Goal: Task Accomplishment & Management: Complete application form

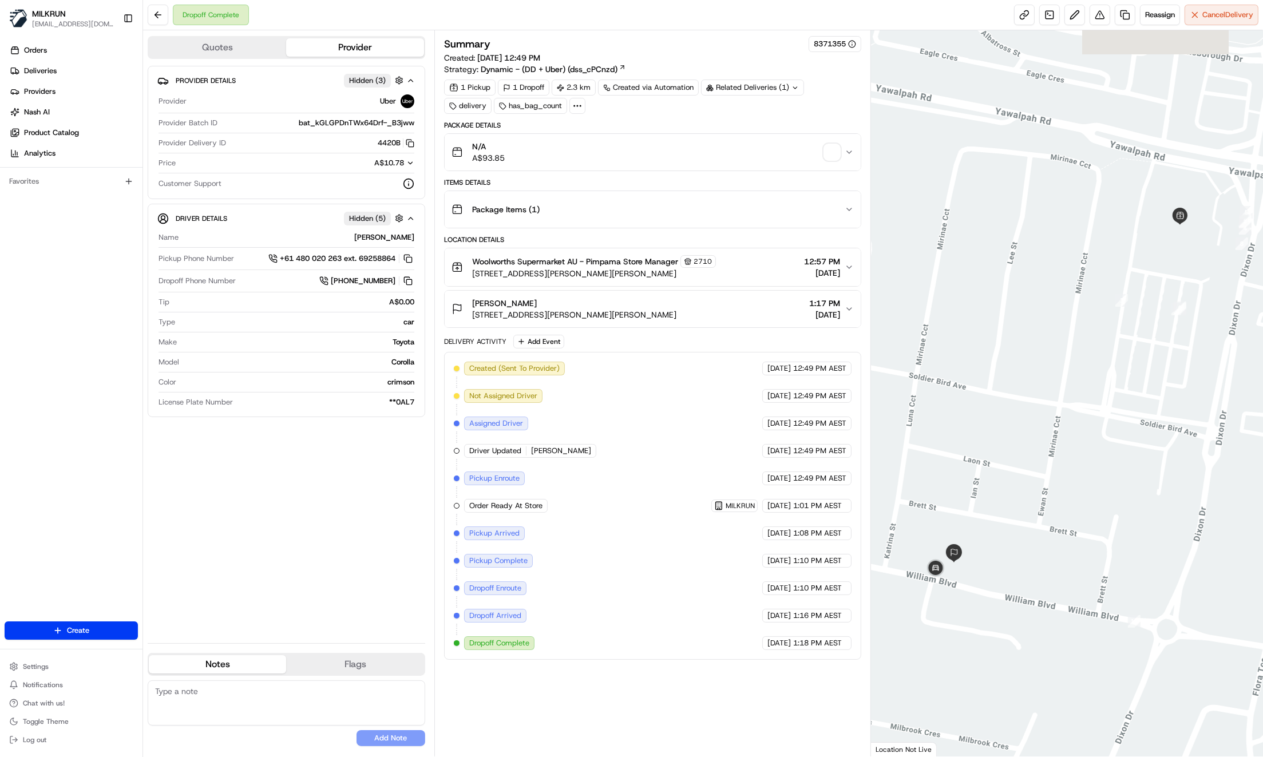
drag, startPoint x: 243, startPoint y: 497, endPoint x: 297, endPoint y: 485, distance: 55.1
click at [244, 498] on div "Provider Details Hidden ( 3 ) Provider Uber Provider Batch ID bat_kGLGPDnTWx64D…" at bounding box center [287, 350] width 278 height 568
drag, startPoint x: 587, startPoint y: 259, endPoint x: 621, endPoint y: 264, distance: 34.2
click at [621, 264] on span "Woolworths Supermarket AU - Pimpama Store Manager" at bounding box center [575, 261] width 206 height 11
copy span "Pimpama"
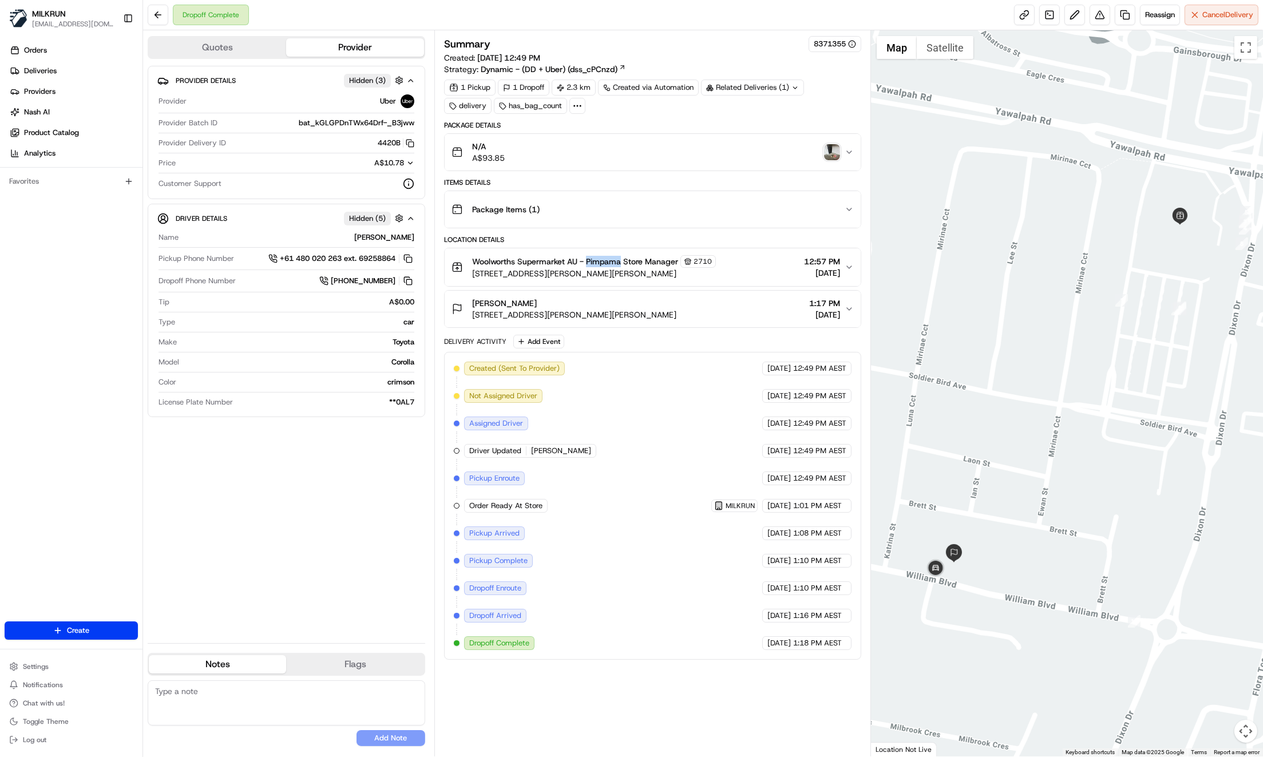
click at [834, 151] on img "button" at bounding box center [832, 152] width 16 height 16
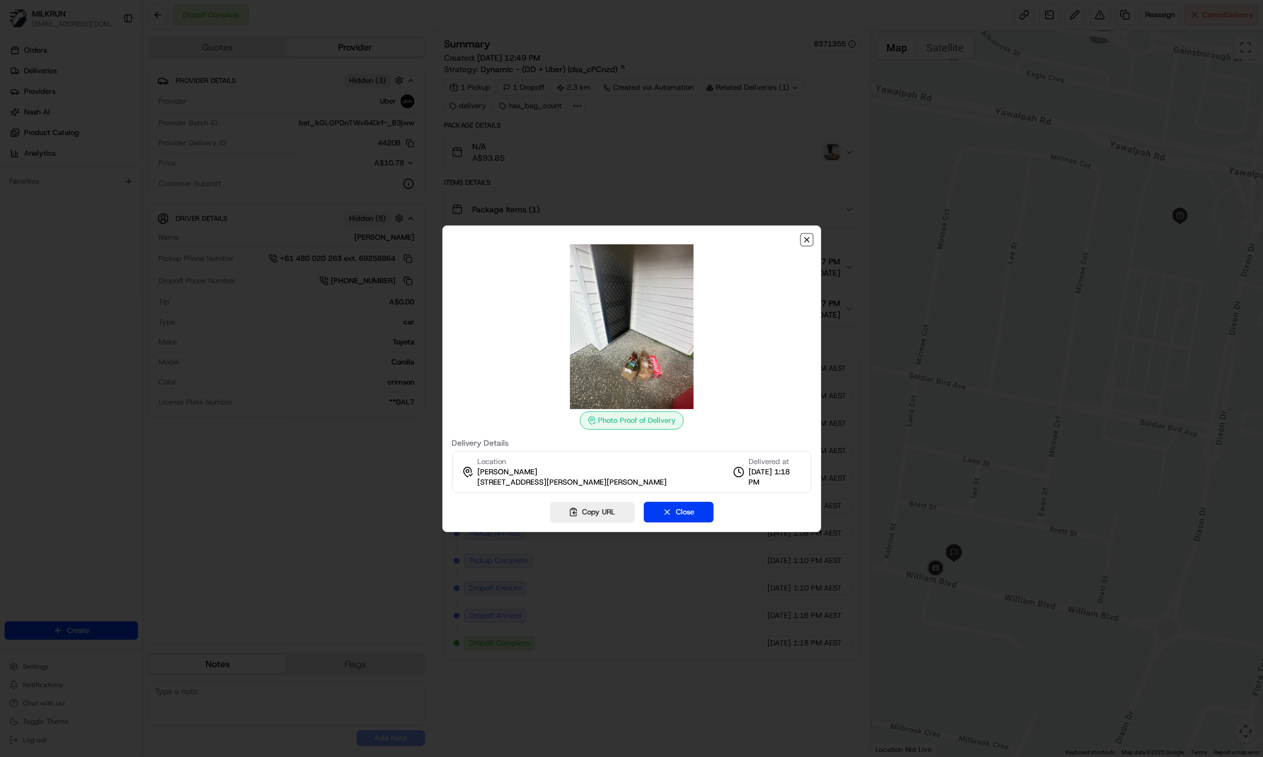
click at [807, 240] on icon "button" at bounding box center [806, 239] width 9 height 9
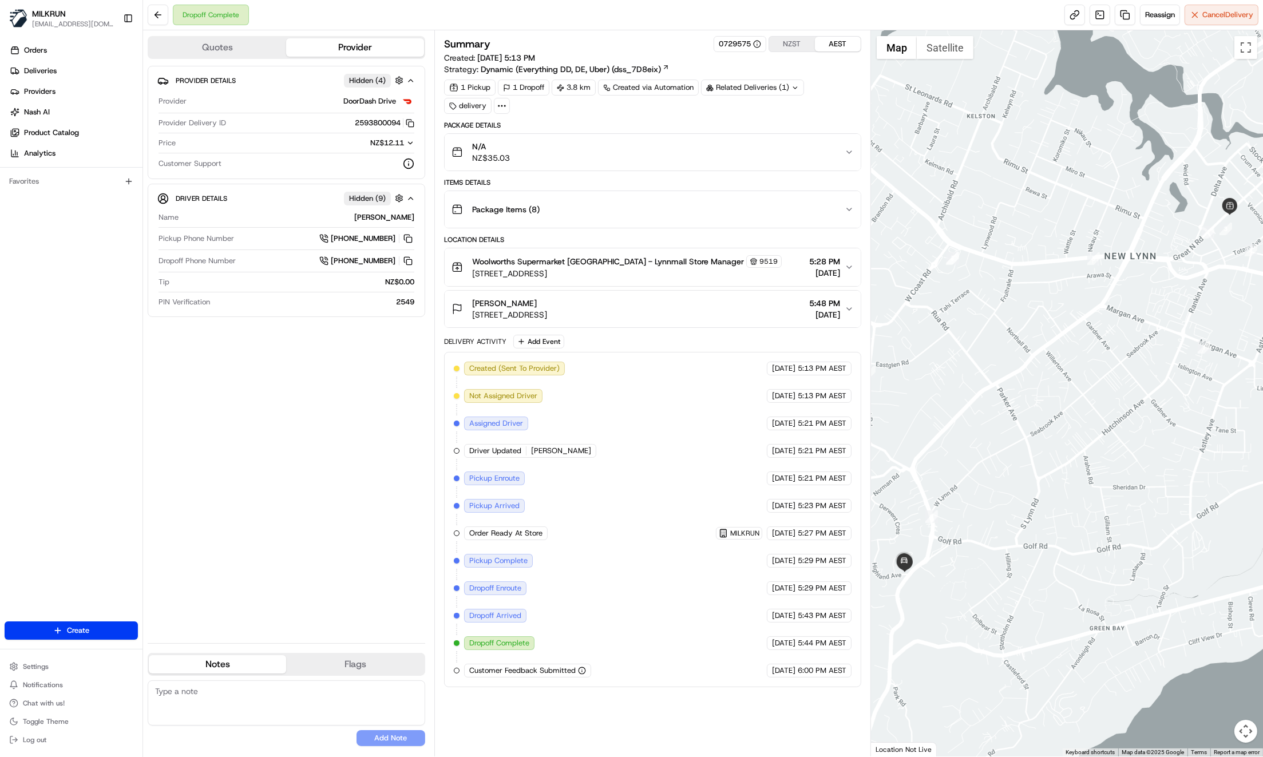
click at [283, 454] on div "Provider Details Hidden ( 4 ) Provider DoorDash Drive Provider Delivery ID 2593…" at bounding box center [287, 350] width 278 height 568
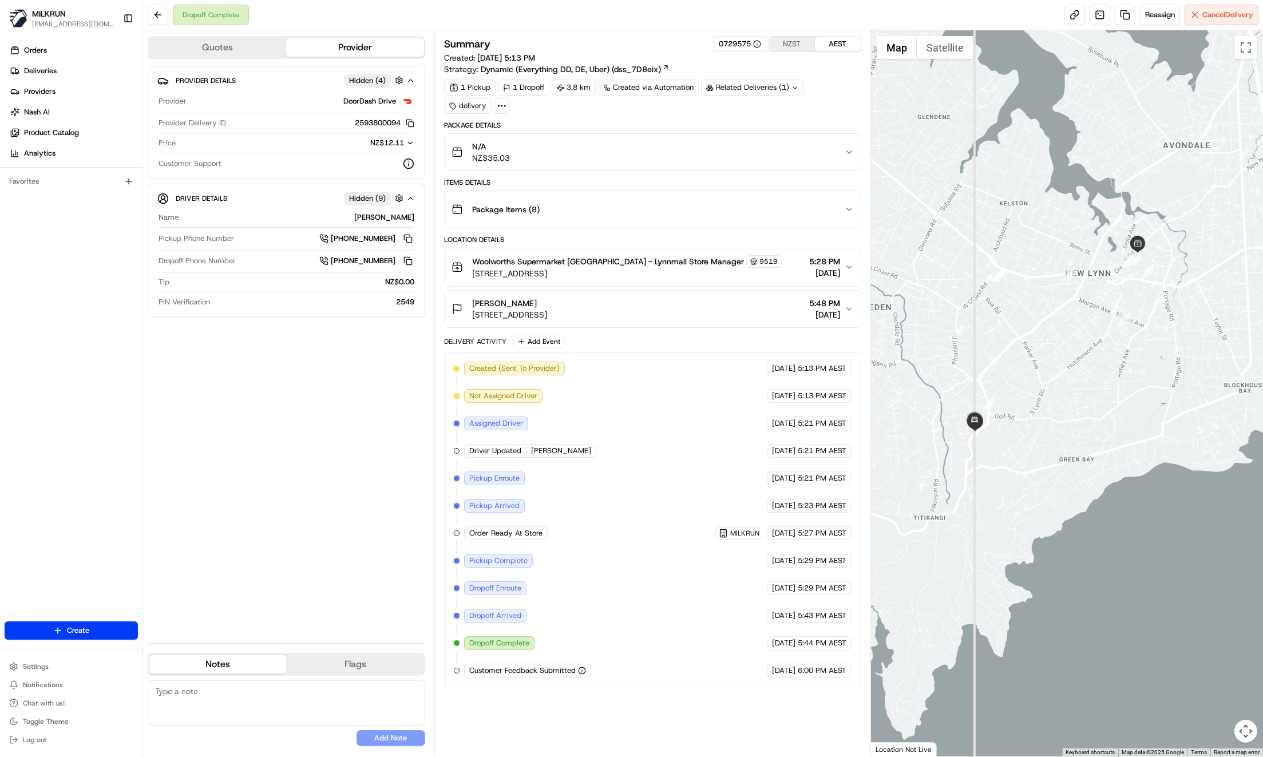
click at [297, 507] on div "Provider Details Hidden ( 4 ) Provider DoorDash Drive Provider Delivery ID 2593…" at bounding box center [287, 350] width 278 height 568
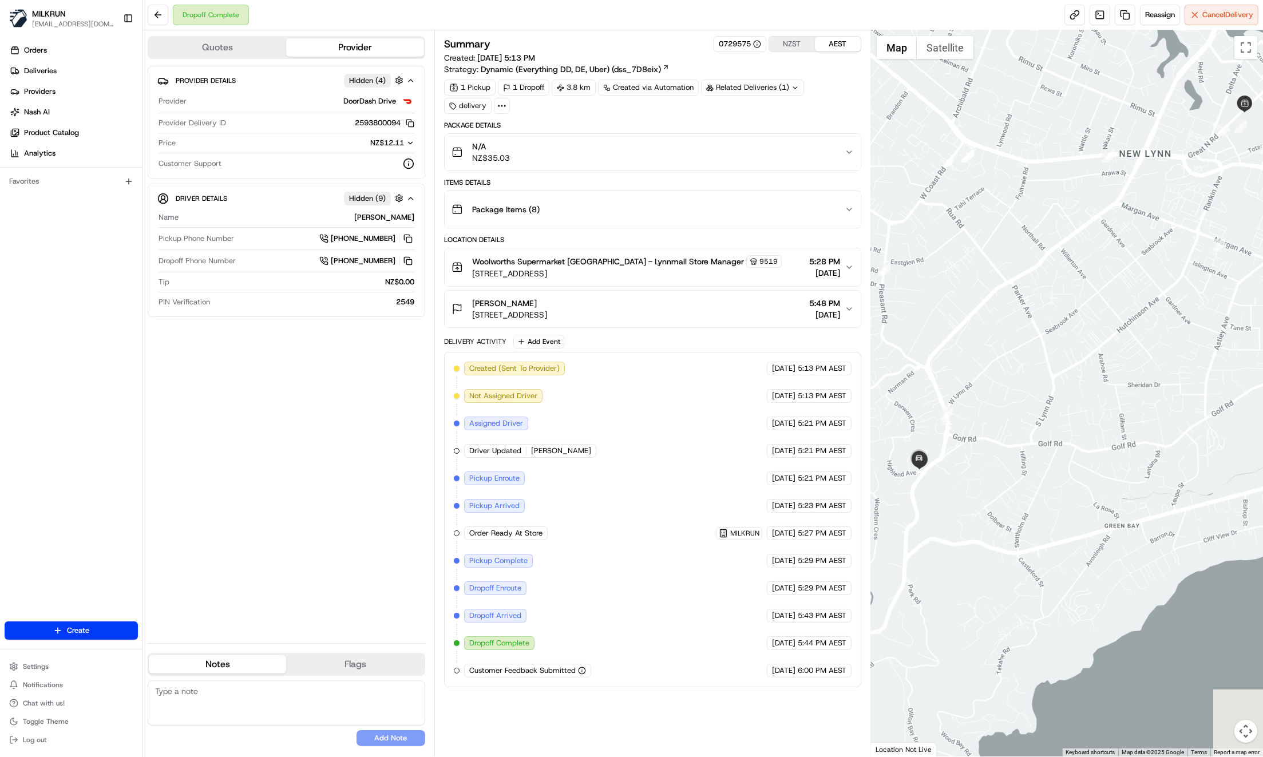
drag, startPoint x: 1022, startPoint y: 420, endPoint x: 968, endPoint y: 460, distance: 66.7
click at [967, 457] on div at bounding box center [1067, 393] width 392 height 726
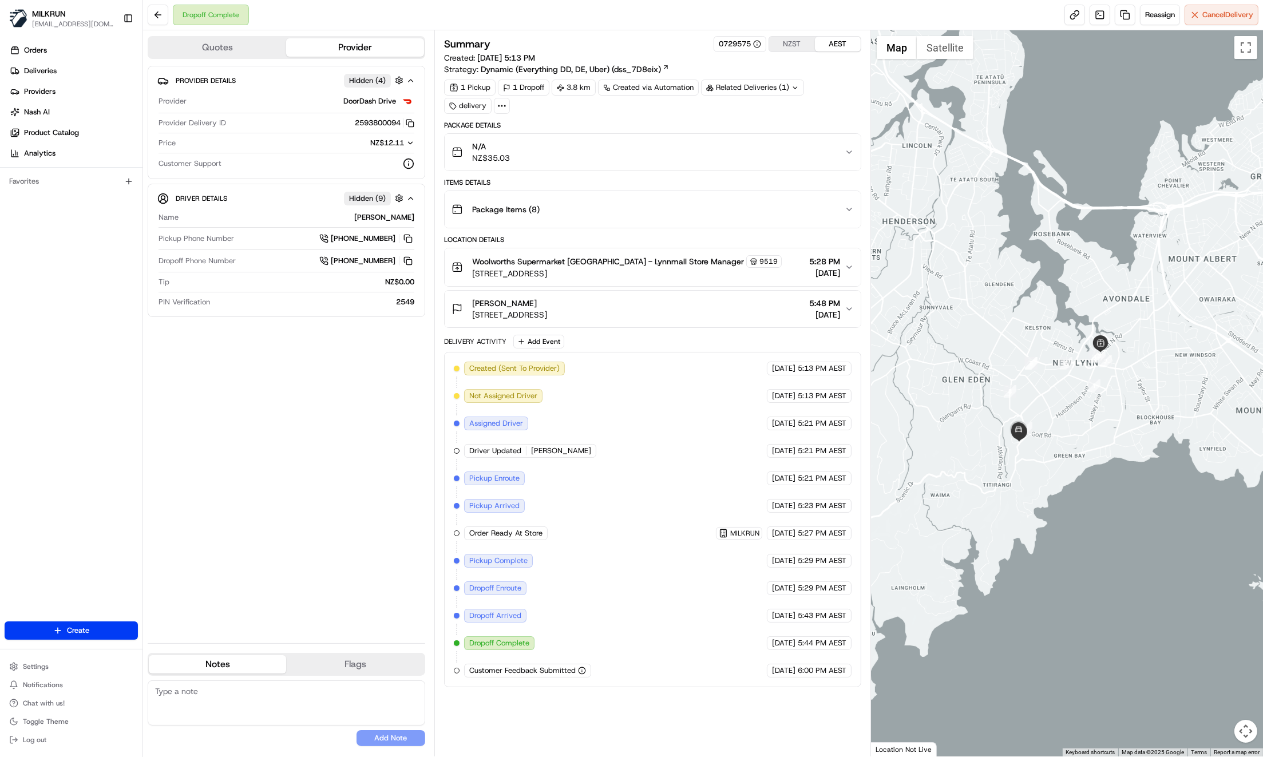
click at [1126, 393] on div at bounding box center [1067, 393] width 392 height 726
click at [669, 441] on div "Created (Sent To Provider) DoorDash Drive 19/08/2025 5:13 PM AEST Not Assigned …" at bounding box center [653, 520] width 398 height 316
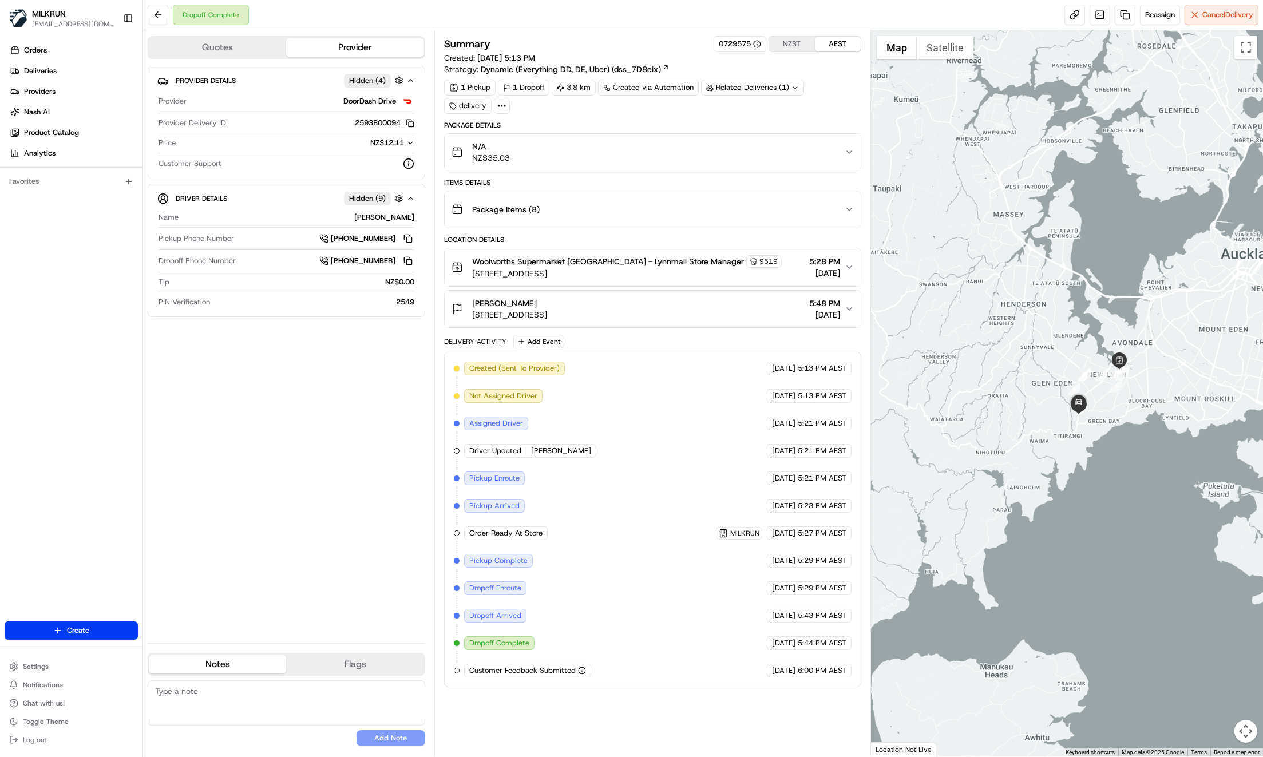
click at [1161, 377] on div at bounding box center [1067, 393] width 392 height 726
click at [326, 518] on div "Provider Details Hidden ( 4 ) Provider DoorDash Drive Provider Delivery ID 2593…" at bounding box center [287, 350] width 278 height 568
click at [844, 151] on div "N/A NZ$35.03" at bounding box center [648, 152] width 393 height 23
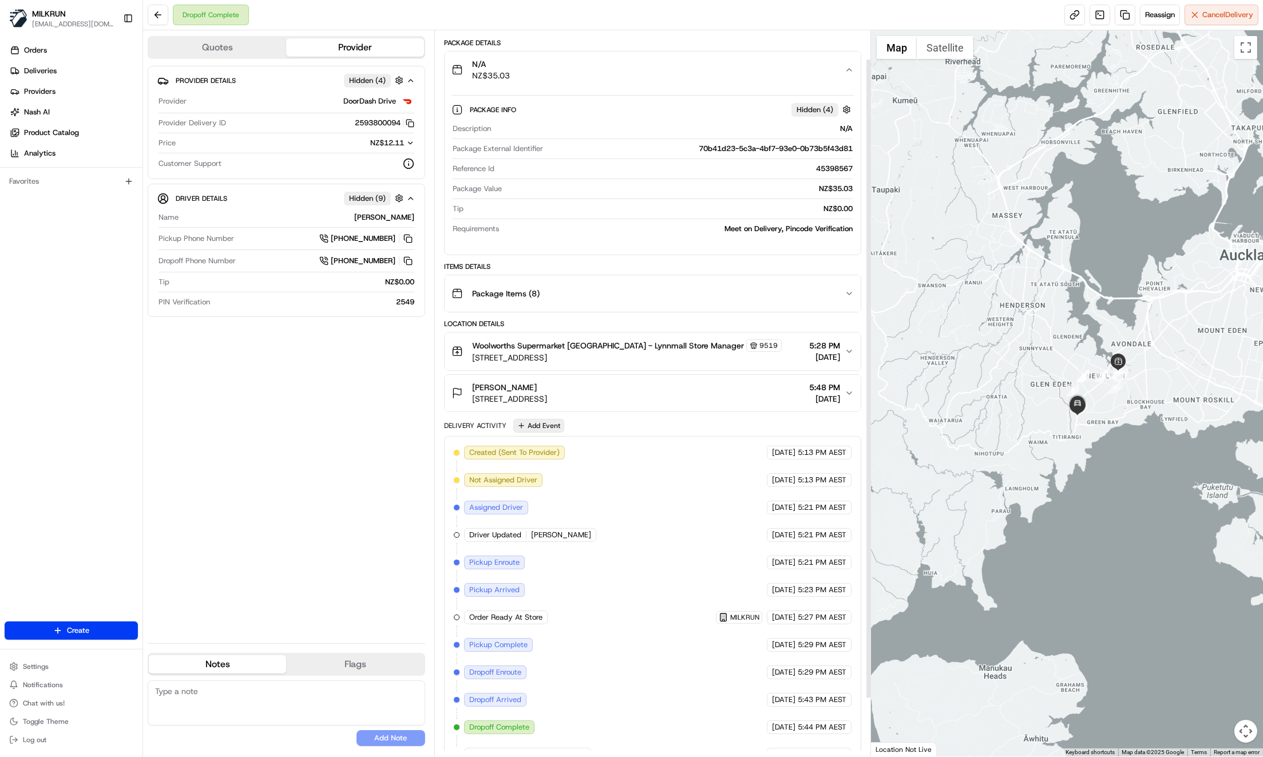
scroll to position [98, 0]
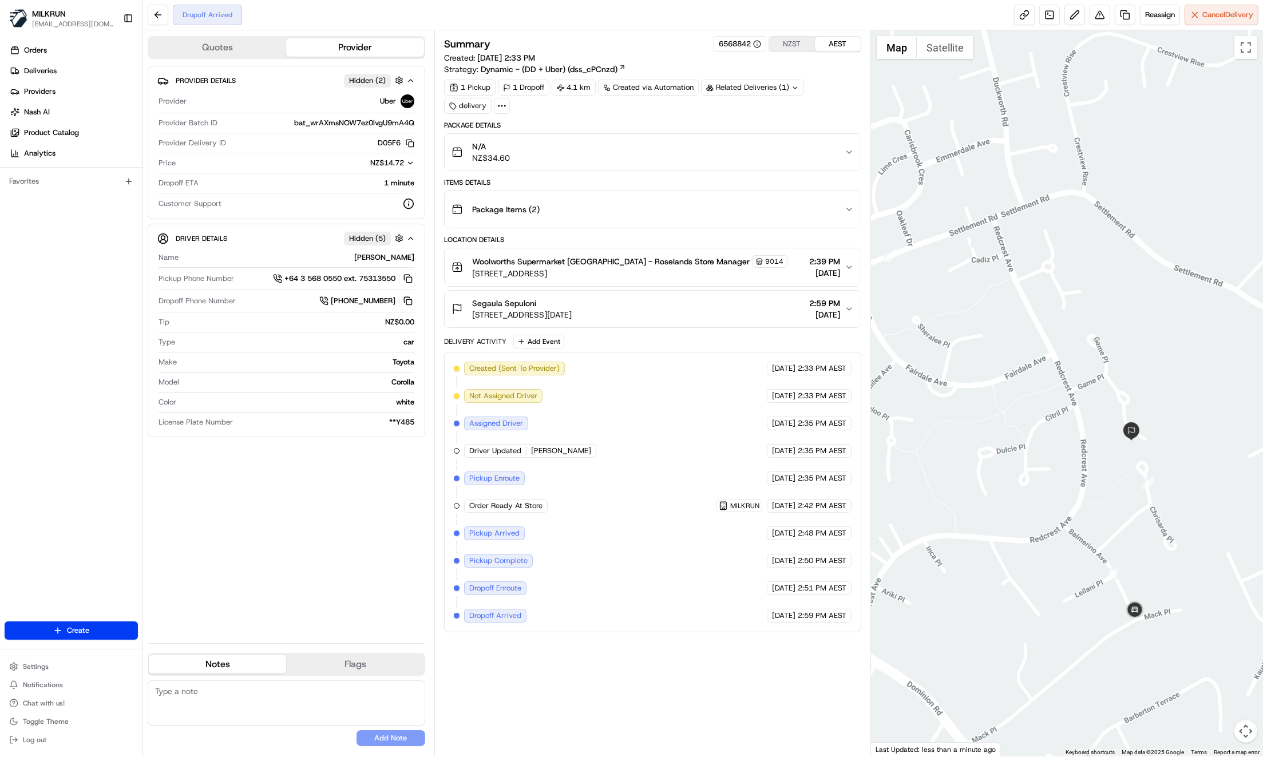
click at [238, 565] on div "Provider Details Hidden ( 2 ) Provider Uber Provider Batch ID bat_wrAXmsNOW7ez0…" at bounding box center [287, 350] width 278 height 568
click at [45, 343] on div "Orders Deliveries Providers Nash AI Product Catalog Analytics Favorites" at bounding box center [71, 333] width 143 height 592
drag, startPoint x: 355, startPoint y: 275, endPoint x: 221, endPoint y: 0, distance: 306.1
click at [66, 234] on div "Orders Deliveries Providers [PERSON_NAME] Product Catalog Analytics Favorites" at bounding box center [71, 333] width 143 height 592
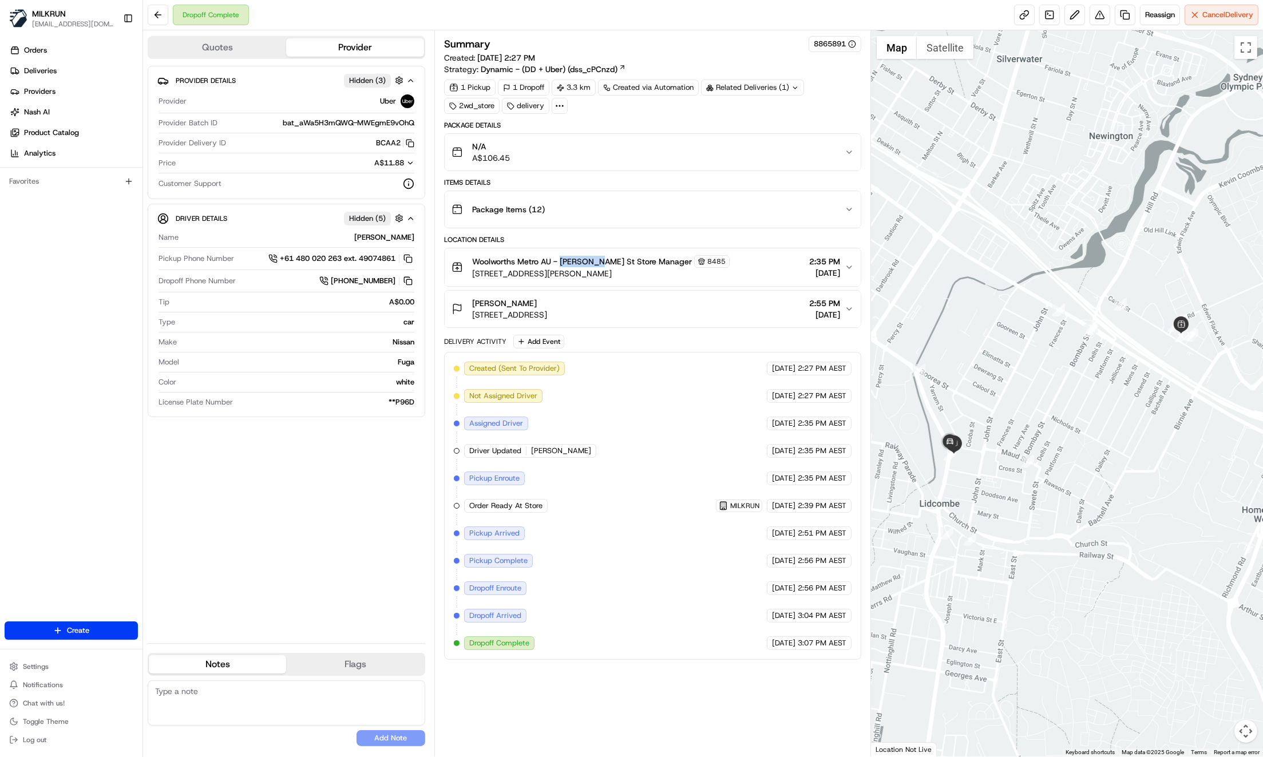
drag, startPoint x: 561, startPoint y: 259, endPoint x: 593, endPoint y: 262, distance: 32.1
click at [593, 262] on span "Woolworths Metro AU - Carter St Store Manager" at bounding box center [582, 261] width 220 height 11
copy span "Carter St"
click at [849, 304] on icon "button" at bounding box center [849, 308] width 9 height 9
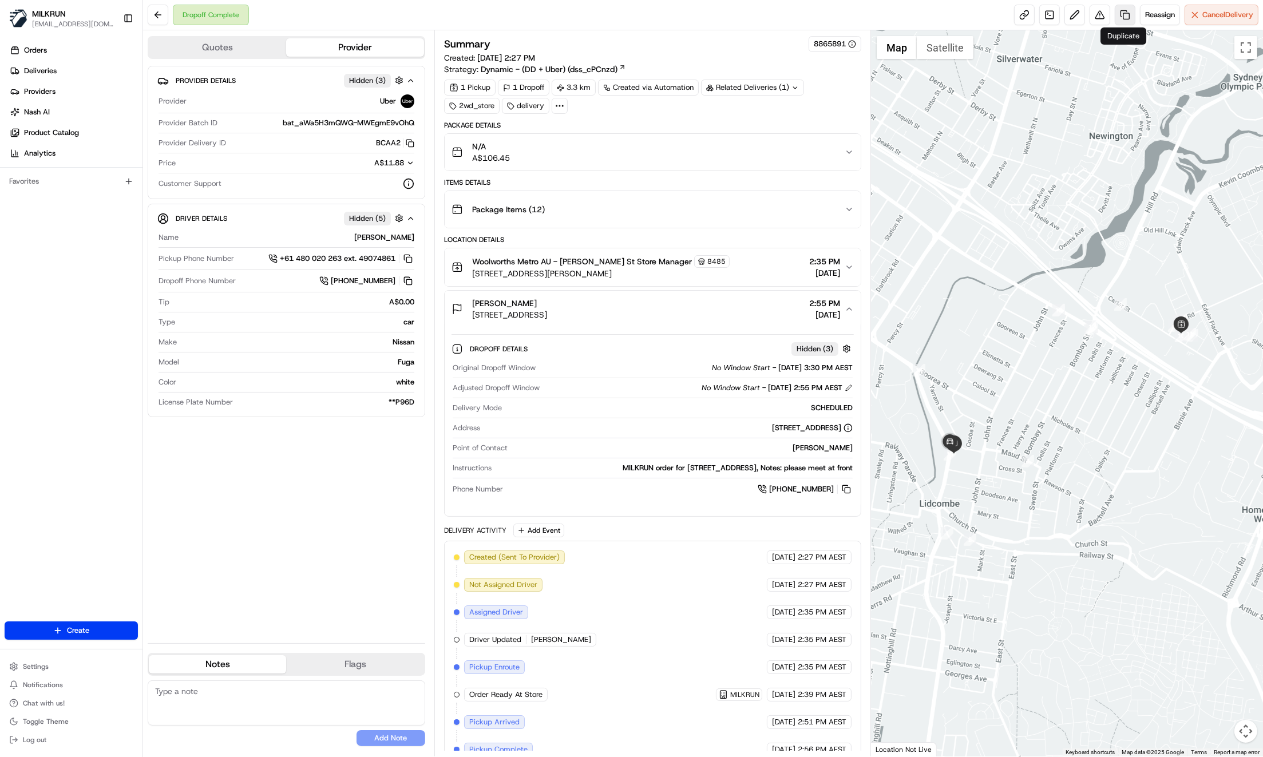
click at [1122, 17] on link at bounding box center [1125, 15] width 21 height 21
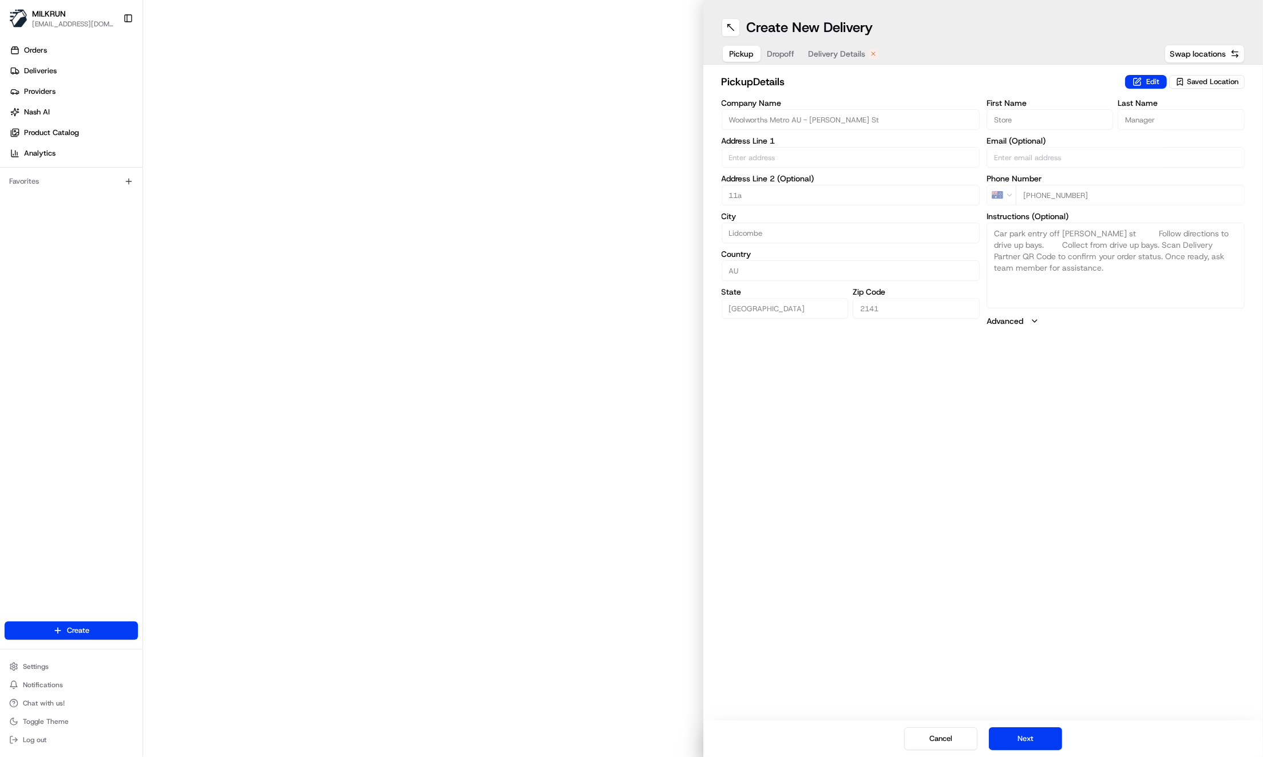
type input "13 Carter St"
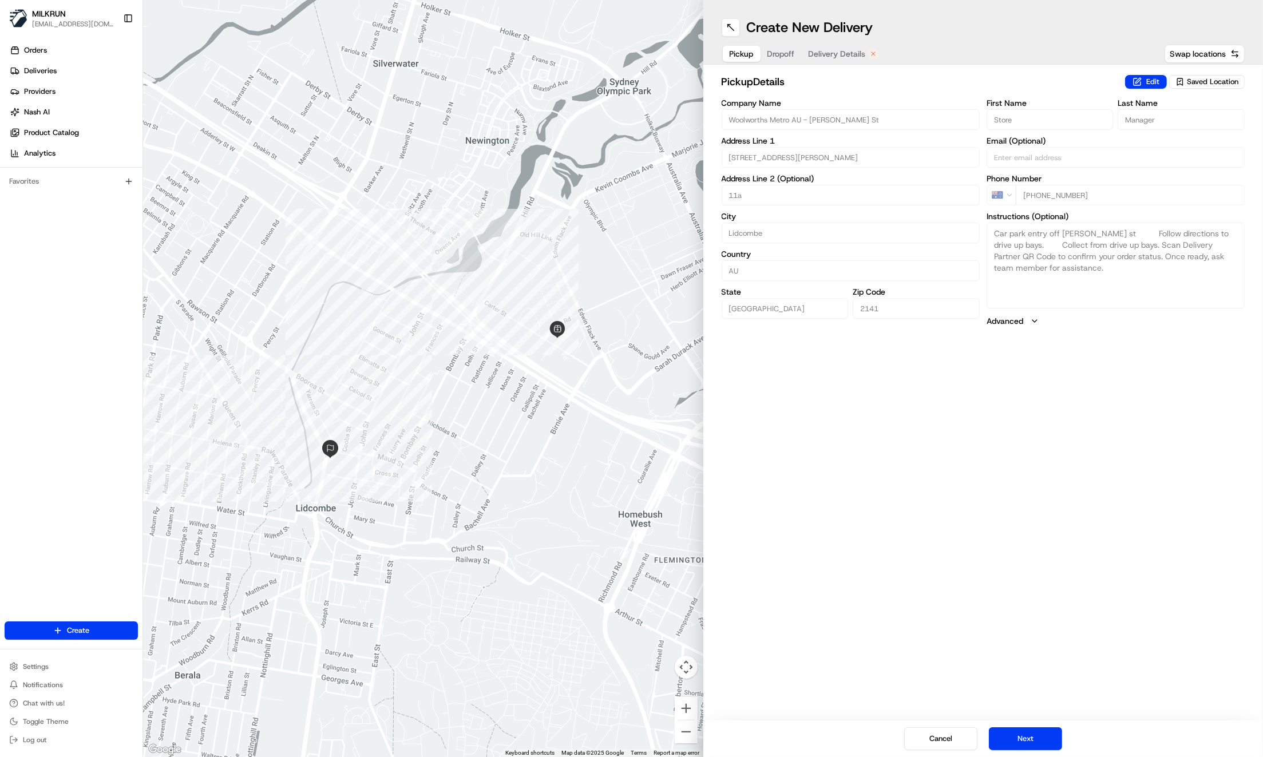
click at [782, 52] on span "Dropoff" at bounding box center [780, 53] width 27 height 11
click at [833, 50] on span "Delivery Details" at bounding box center [837, 53] width 57 height 11
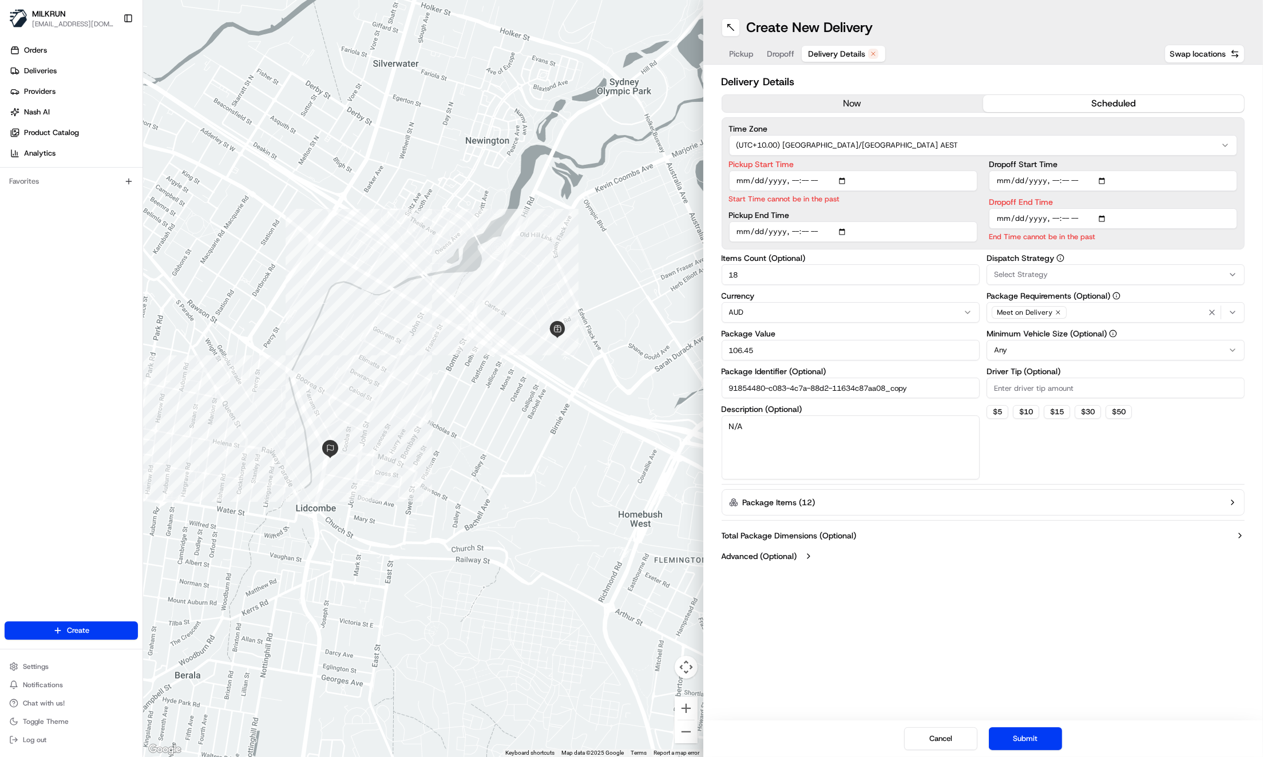
click at [854, 106] on button "now" at bounding box center [852, 103] width 261 height 17
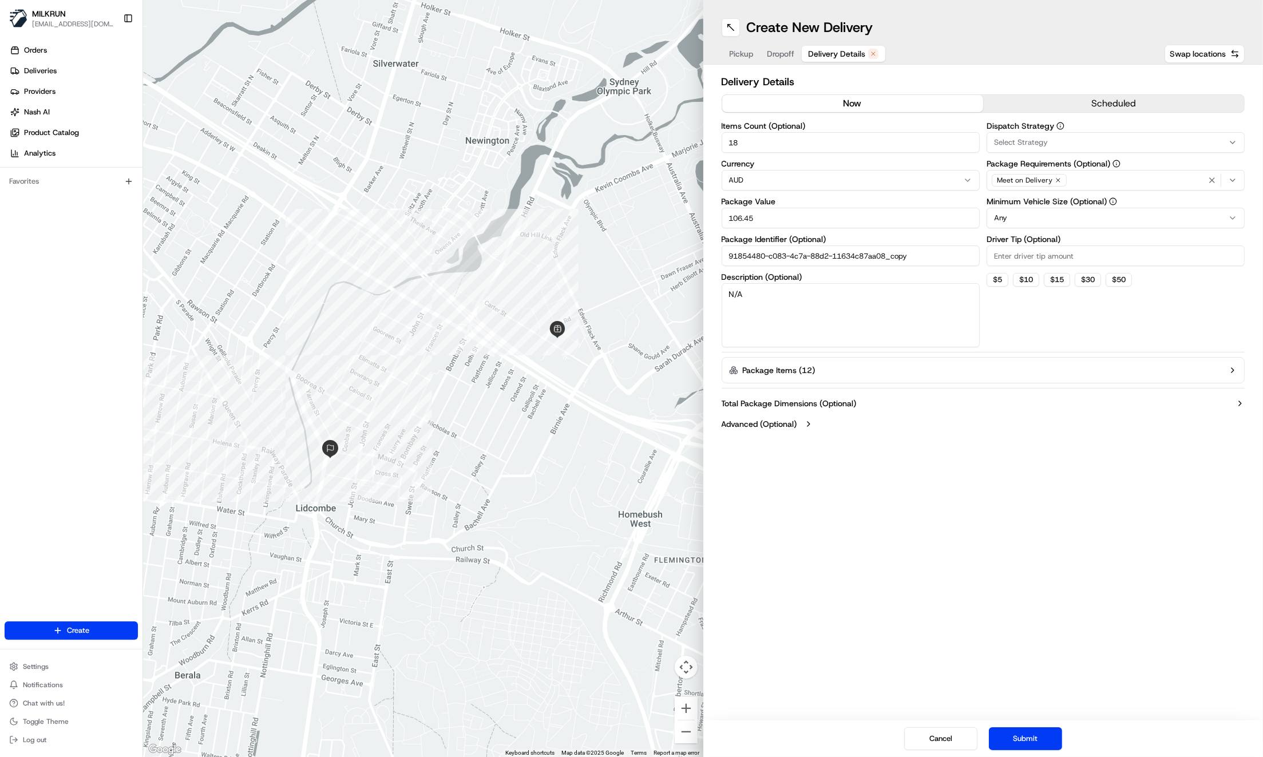
click at [776, 300] on textarea "N/A" at bounding box center [851, 315] width 258 height 64
type textarea "Missing bag left behind"
click at [1018, 737] on button "Submit" at bounding box center [1025, 738] width 73 height 23
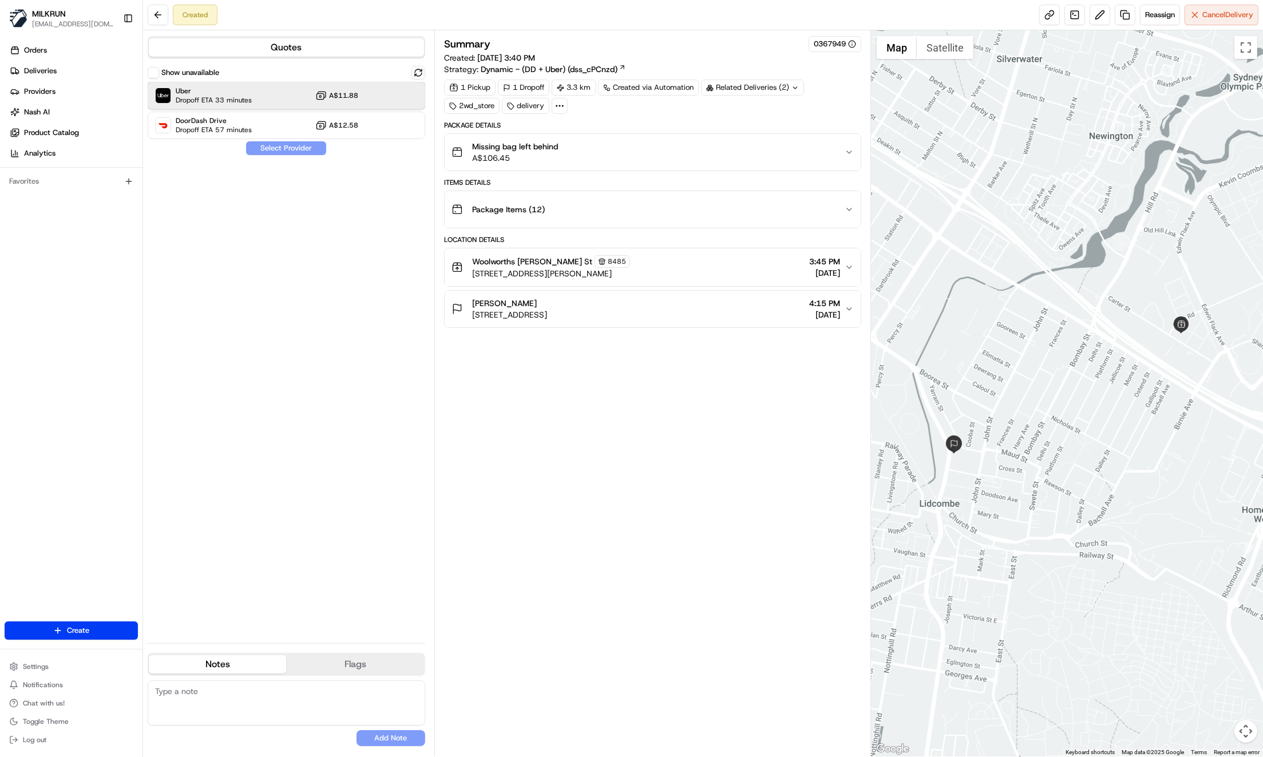
click at [243, 96] on span "Dropoff ETA 33 minutes" at bounding box center [214, 100] width 76 height 9
click at [275, 150] on button "Assign Provider" at bounding box center [286, 148] width 81 height 14
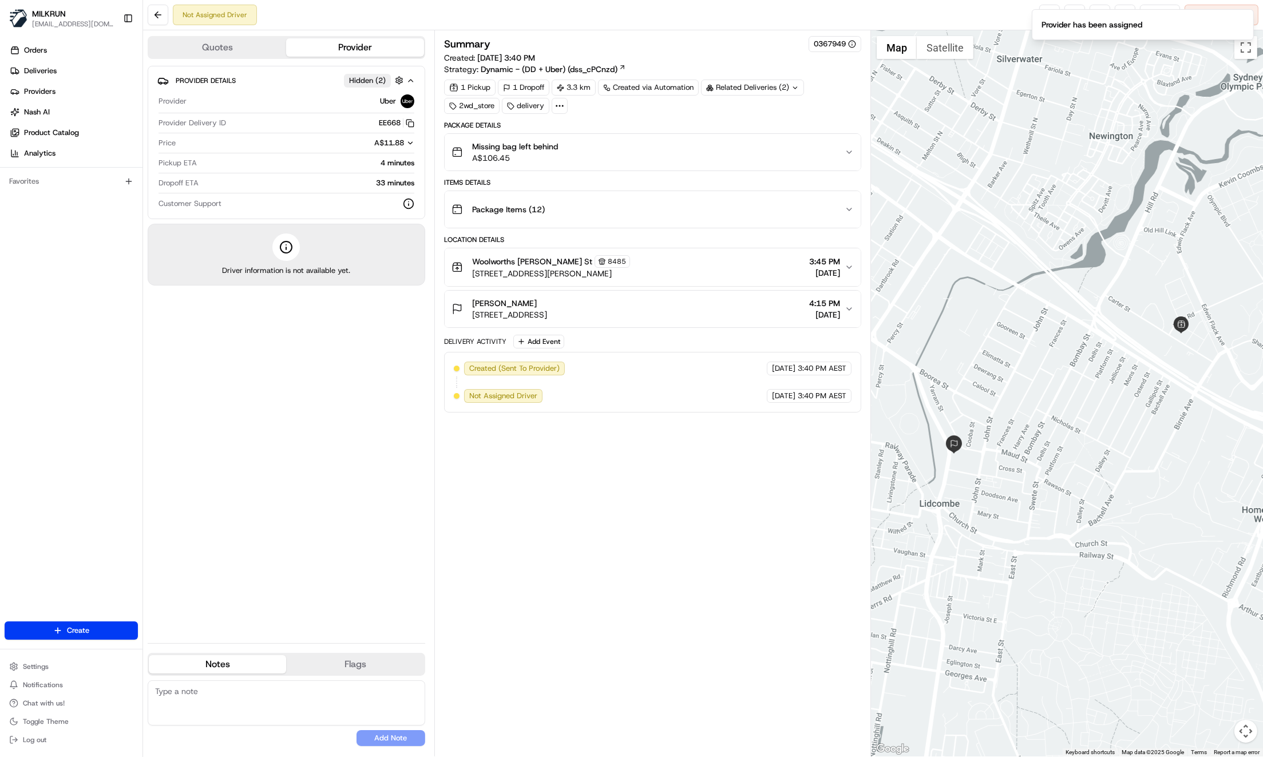
click at [1051, 6] on ol "Provider has been assigned" at bounding box center [1143, 24] width 240 height 49
click at [1006, 14] on div "Not Assigned Driver Reassign Cancel Delivery" at bounding box center [703, 15] width 1120 height 30
click at [1244, 17] on icon "Notifications (F8)" at bounding box center [1244, 18] width 9 height 9
click at [1046, 15] on link at bounding box center [1049, 15] width 21 height 21
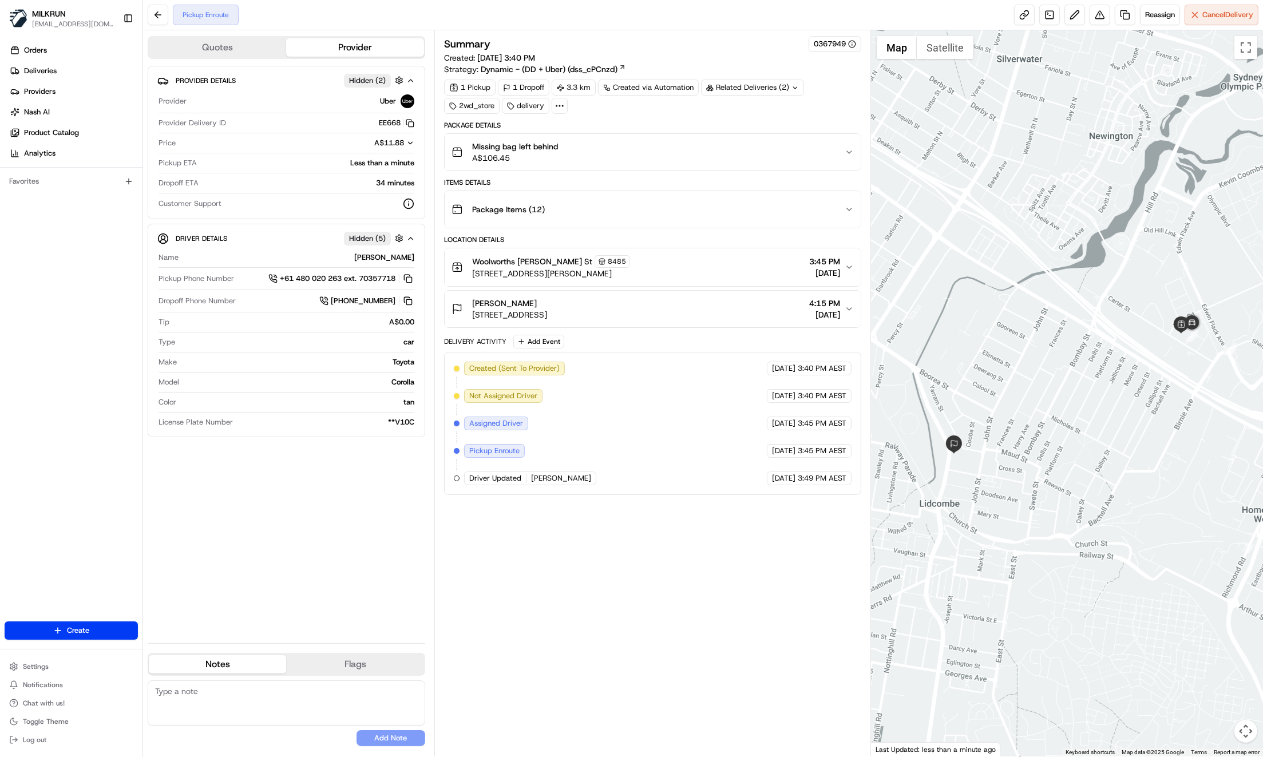
click at [623, 593] on div "Summary 0367949 Created: 20/08/2025 3:40 PM Strategy: Dynamic - (DD + Uber) (ds…" at bounding box center [652, 393] width 417 height 715
drag, startPoint x: 220, startPoint y: 540, endPoint x: 232, endPoint y: 543, distance: 11.8
click at [221, 540] on div "Provider Details Hidden ( 2 ) Provider Uber Provider Delivery ID EE668 Copy del…" at bounding box center [287, 350] width 278 height 568
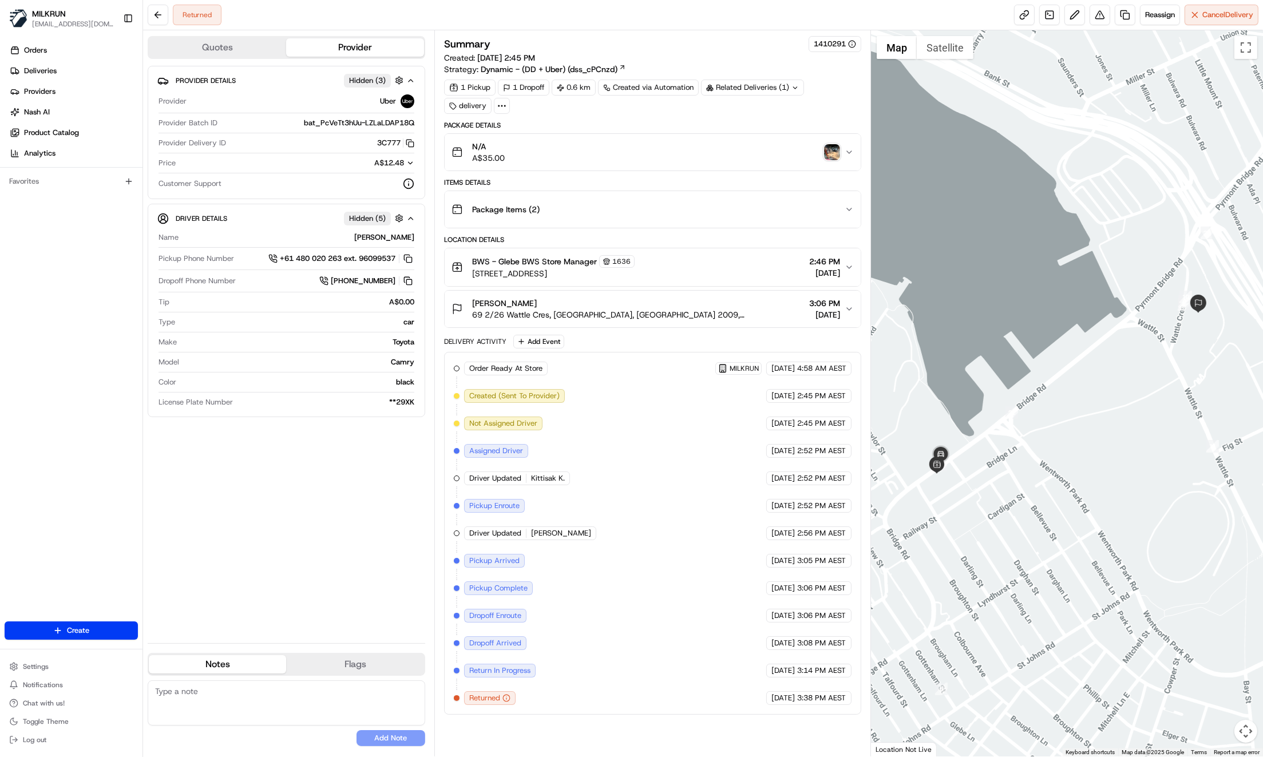
click at [55, 260] on div "Orders Deliveries Providers [PERSON_NAME] Product Catalog Analytics Favorites" at bounding box center [71, 333] width 143 height 592
